Goal: Information Seeking & Learning: Learn about a topic

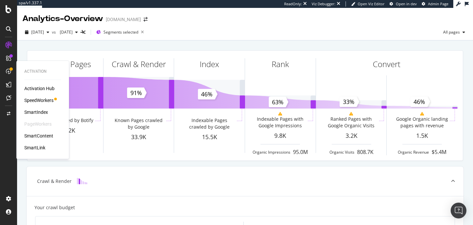
click at [6, 73] on icon at bounding box center [8, 71] width 5 height 5
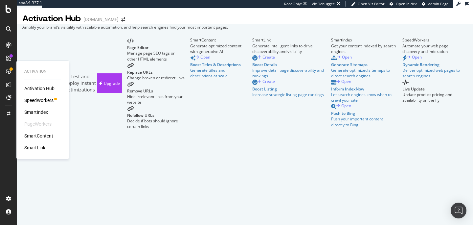
click at [32, 98] on div "SpeedWorkers" at bounding box center [38, 100] width 29 height 7
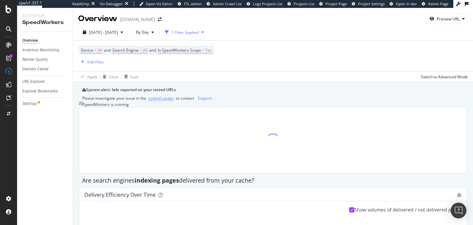
click at [172, 101] on div "control center" at bounding box center [161, 98] width 26 height 6
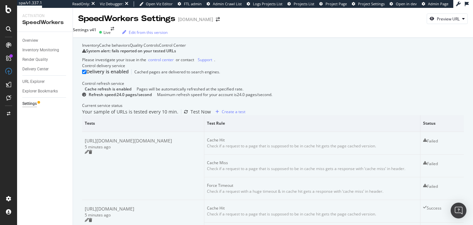
scroll to position [210, 0]
click at [164, 137] on div "https://athleta.gap.com/browse/product.do?pid=981680002" at bounding box center [143, 140] width 117 height 7
drag, startPoint x: 144, startPoint y: 51, endPoint x: 99, endPoint y: 47, distance: 45.6
click at [99, 137] on div "https://athleta.gap.com/browse/product.do?pid=981680002" at bounding box center [143, 140] width 117 height 7
copy div "https://athleta.gap.com/browse/product.do?pid=981680002"
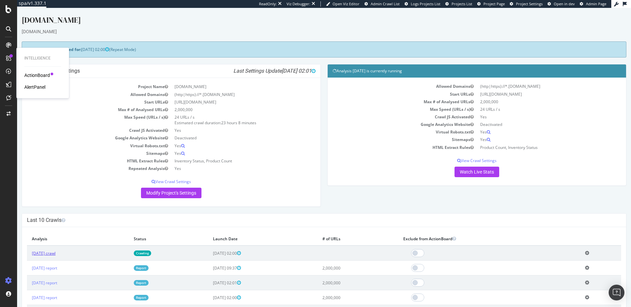
click at [56, 224] on link "2025 Aug. 27th crawl" at bounding box center [44, 253] width 24 height 6
click at [57, 224] on link "2025 Aug. 14th report" at bounding box center [44, 268] width 25 height 6
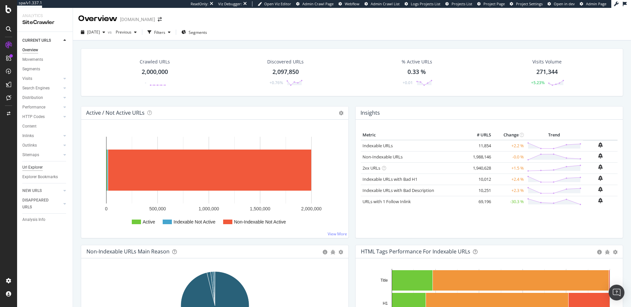
click at [33, 169] on div "Url Explorer" at bounding box center [32, 167] width 20 height 7
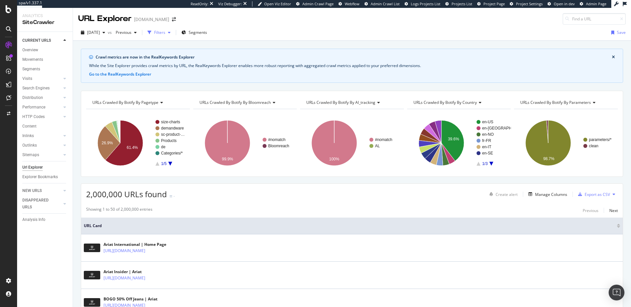
click at [165, 34] on div "Filters" at bounding box center [159, 33] width 11 height 6
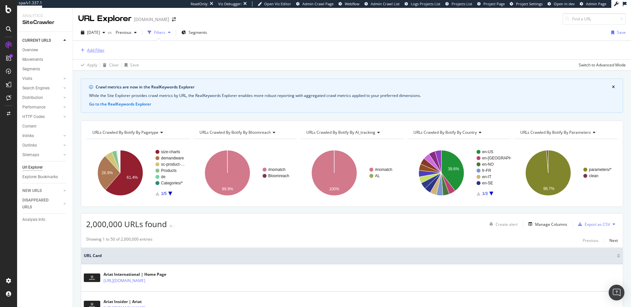
click at [96, 48] on div "Add Filter" at bounding box center [95, 50] width 17 height 6
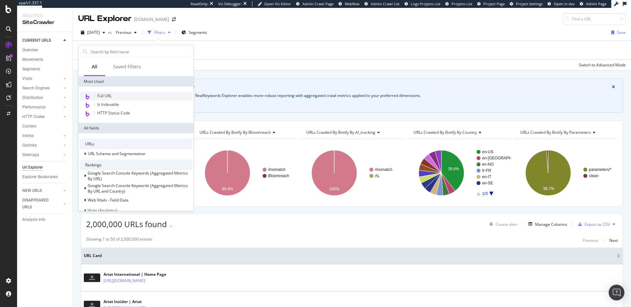
click at [114, 93] on div "Full URL" at bounding box center [136, 96] width 112 height 9
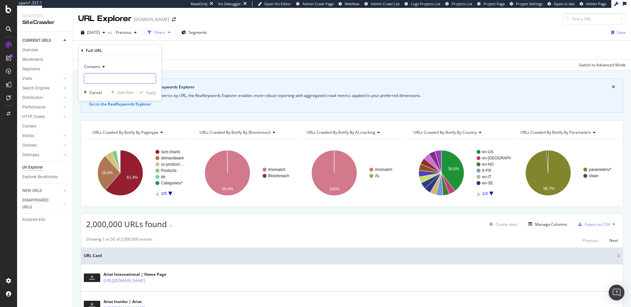
click at [106, 79] on input "text" at bounding box center [120, 78] width 72 height 11
type input "demandware"
click at [152, 92] on div "Apply" at bounding box center [151, 92] width 10 height 6
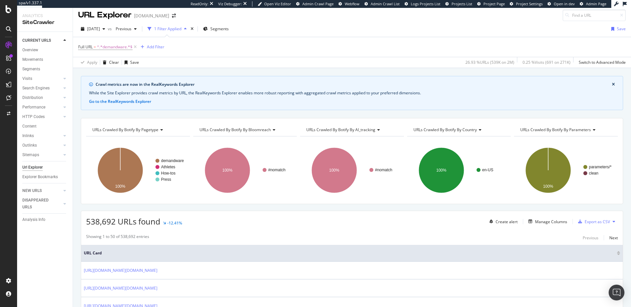
scroll to position [11, 0]
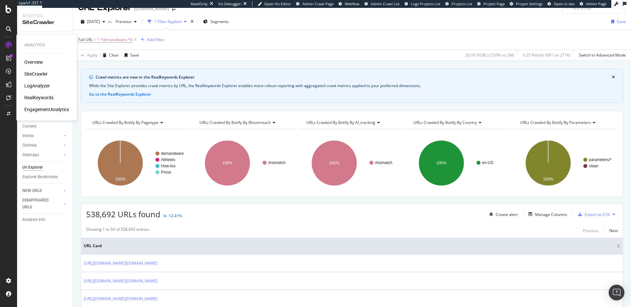
click at [49, 86] on div "LogAnalyzer" at bounding box center [37, 85] width 26 height 7
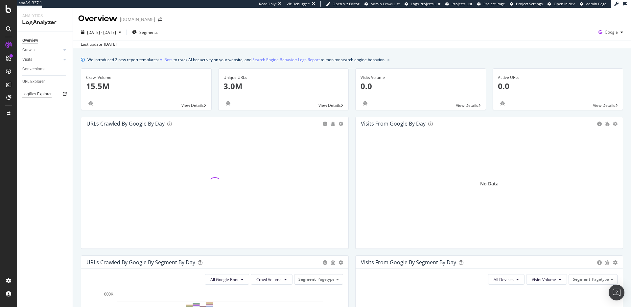
click at [40, 94] on div "Logfiles Explorer" at bounding box center [36, 94] width 29 height 7
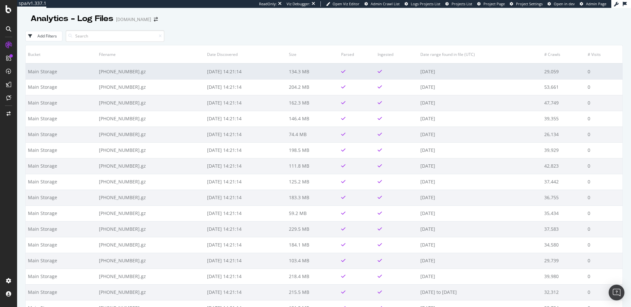
click at [55, 73] on td "Main Storage" at bounding box center [61, 71] width 71 height 16
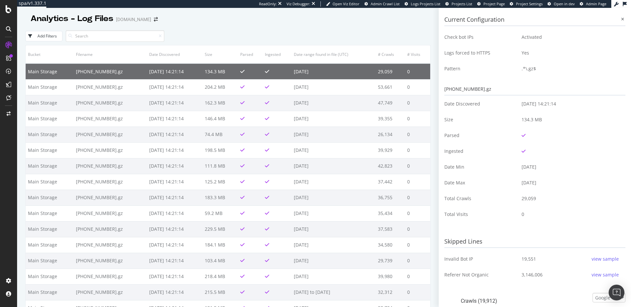
click at [399, 33] on div "Add Filters" at bounding box center [227, 36] width 405 height 18
click at [623, 20] on icon at bounding box center [622, 19] width 3 height 4
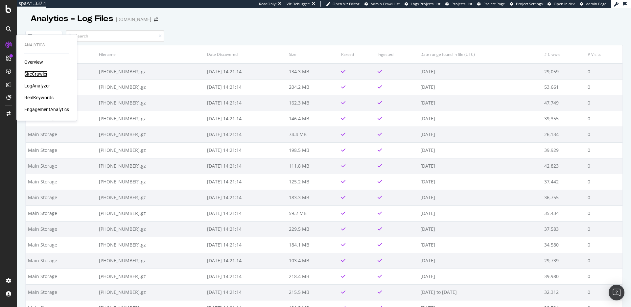
click at [37, 73] on div "SiteCrawler" at bounding box center [35, 74] width 23 height 7
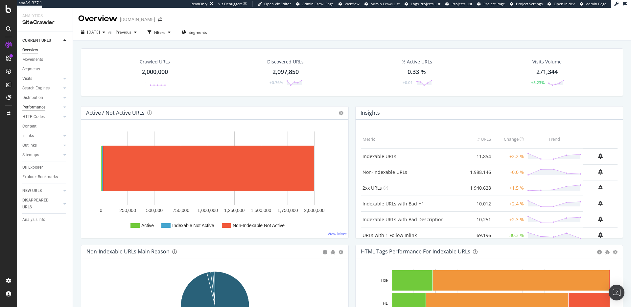
click at [34, 107] on div "Performance" at bounding box center [33, 107] width 23 height 7
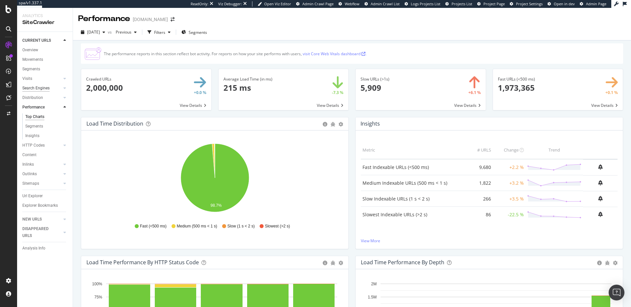
click at [35, 88] on div "Search Engines" at bounding box center [35, 88] width 27 height 7
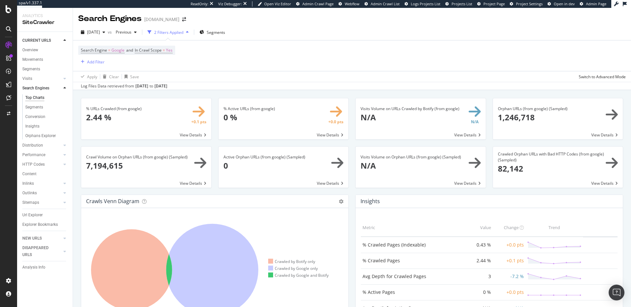
click at [191, 136] on span at bounding box center [146, 118] width 130 height 41
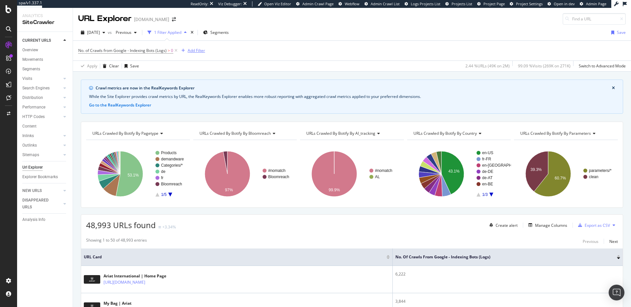
click at [196, 50] on div "Add Filter" at bounding box center [196, 51] width 17 height 6
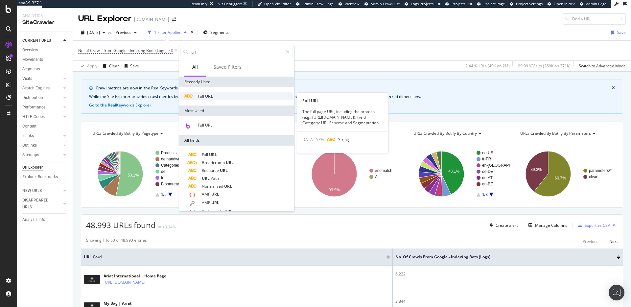
type input "url"
click at [205, 93] on span "URL" at bounding box center [209, 96] width 8 height 6
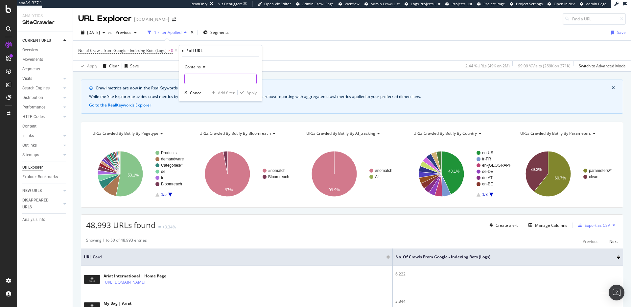
click at [217, 78] on input "text" at bounding box center [221, 79] width 72 height 11
type input "?"
click at [250, 93] on div "Apply" at bounding box center [251, 93] width 10 height 6
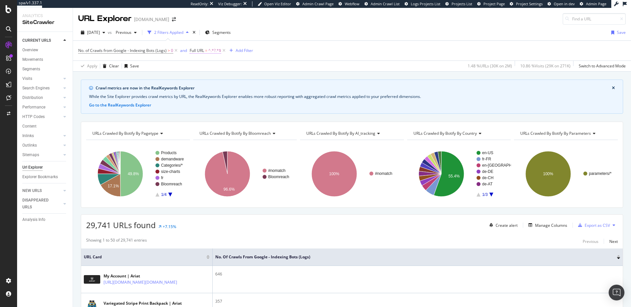
click at [203, 48] on span "Full URL" at bounding box center [197, 51] width 14 height 6
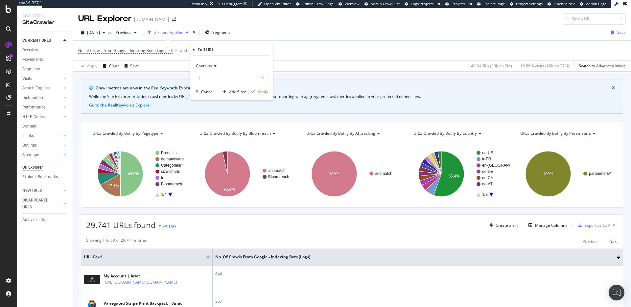
click at [217, 67] on div "Contains" at bounding box center [232, 66] width 72 height 11
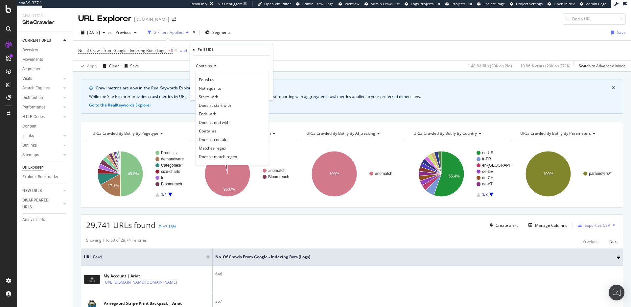
click at [216, 68] on icon at bounding box center [214, 66] width 5 height 4
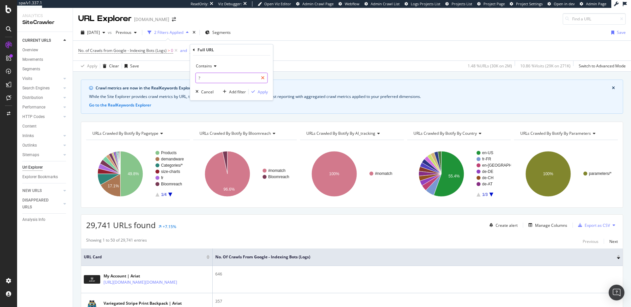
click at [264, 79] on div at bounding box center [263, 78] width 10 height 11
click at [193, 49] on icon at bounding box center [194, 50] width 2 height 4
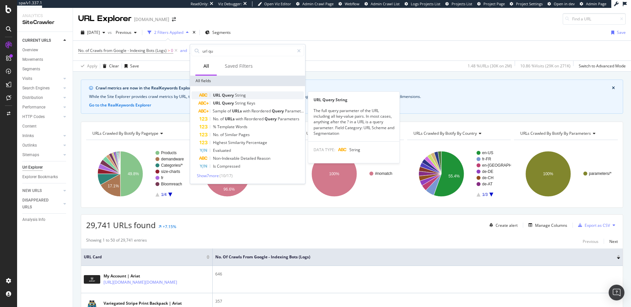
type input "url qu"
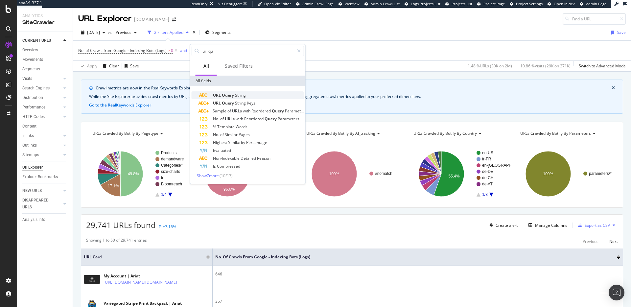
click at [260, 93] on div "URL Query String" at bounding box center [251, 95] width 105 height 8
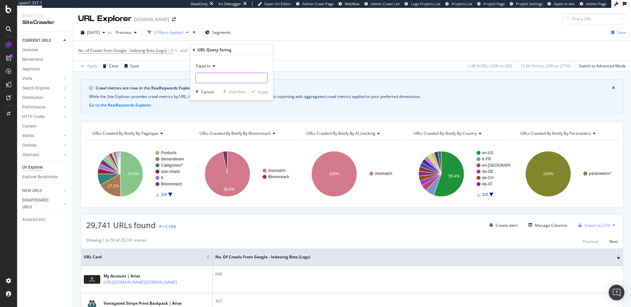
click at [227, 78] on input "text" at bounding box center [232, 78] width 72 height 11
click at [213, 65] on icon at bounding box center [213, 66] width 5 height 4
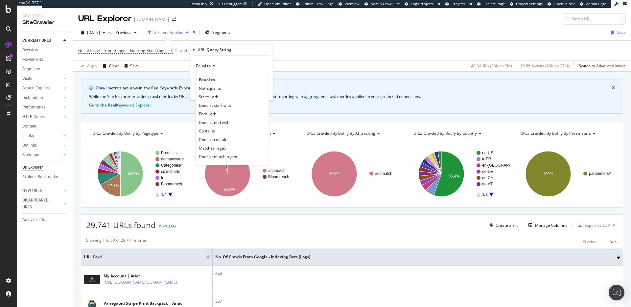
click at [214, 129] on span "Contains" at bounding box center [207, 131] width 16 height 6
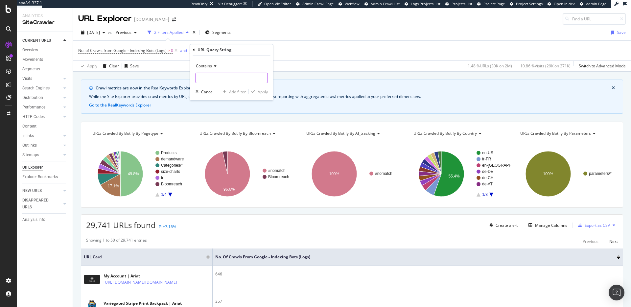
click at [227, 81] on input "text" at bounding box center [232, 78] width 72 height 11
type input "?"
click at [258, 92] on div "Apply" at bounding box center [263, 92] width 10 height 6
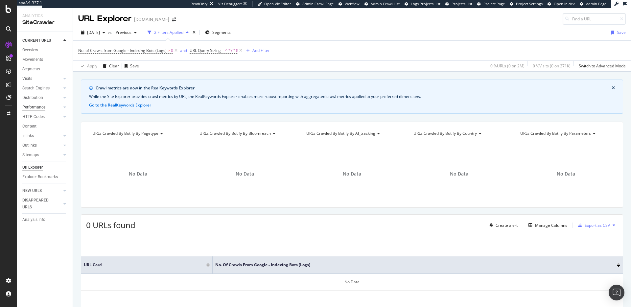
click at [44, 108] on div "Performance" at bounding box center [33, 107] width 23 height 7
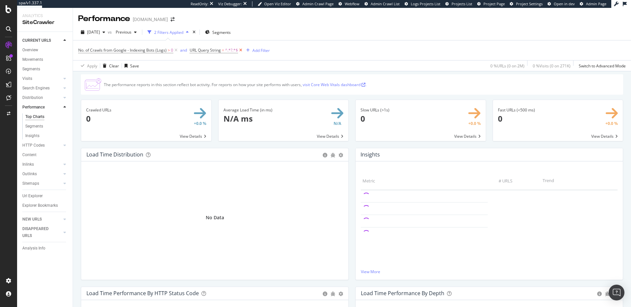
click at [240, 51] on icon at bounding box center [241, 50] width 6 height 7
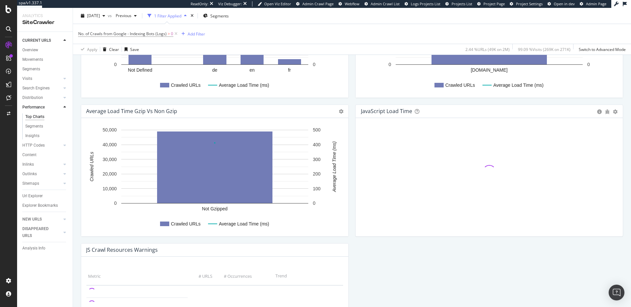
scroll to position [133, 0]
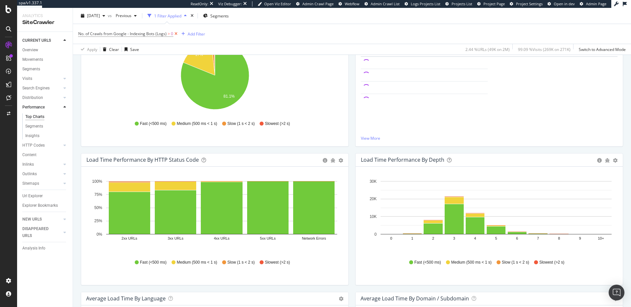
click at [176, 33] on icon at bounding box center [176, 34] width 6 height 7
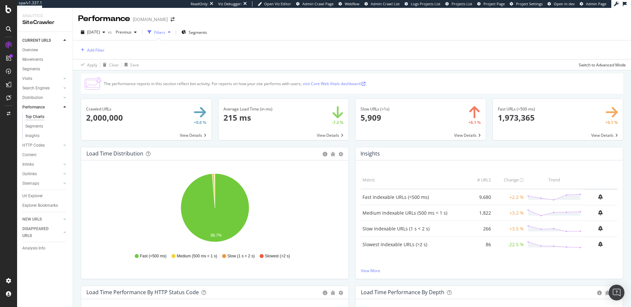
click at [327, 209] on icon "98.7%" at bounding box center [214, 209] width 257 height 76
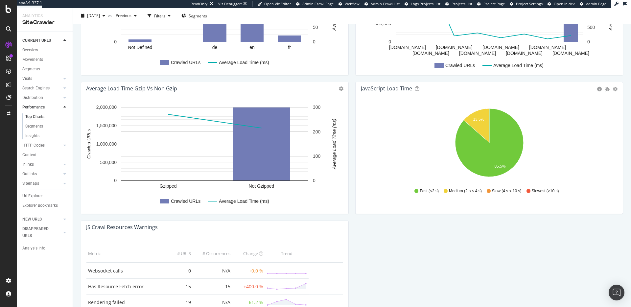
scroll to position [526, 0]
